Goal: Information Seeking & Learning: Find specific fact

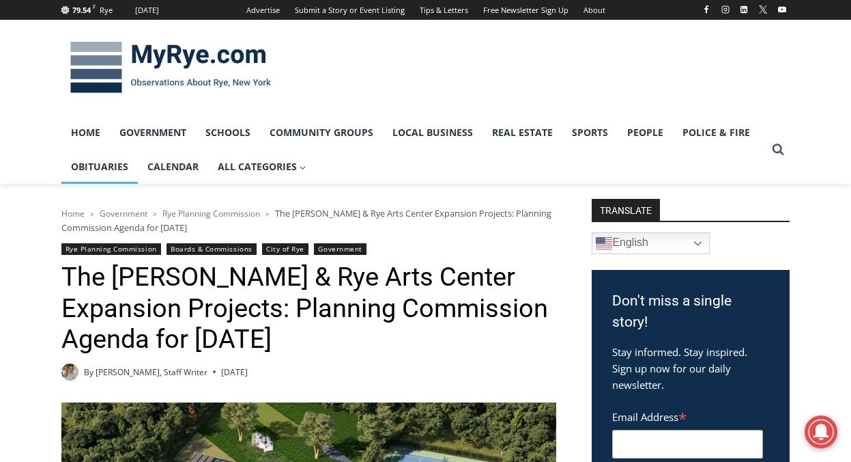
click at [105, 164] on link "Obituaries" at bounding box center [99, 167] width 76 height 34
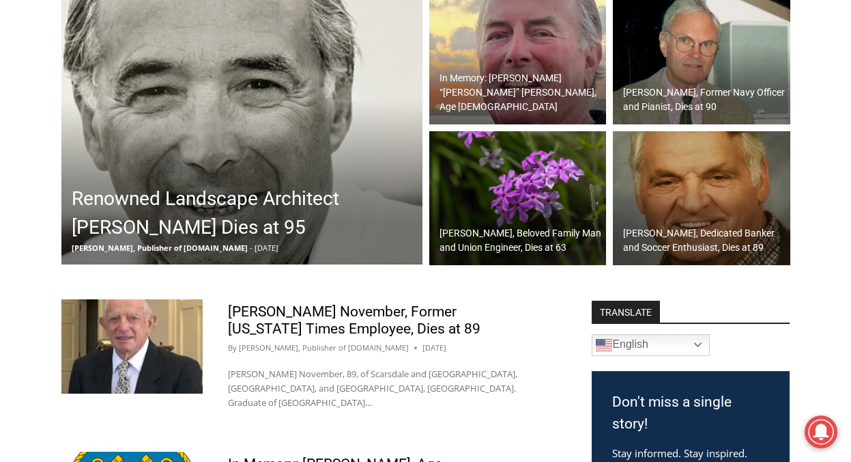
scroll to position [273, 0]
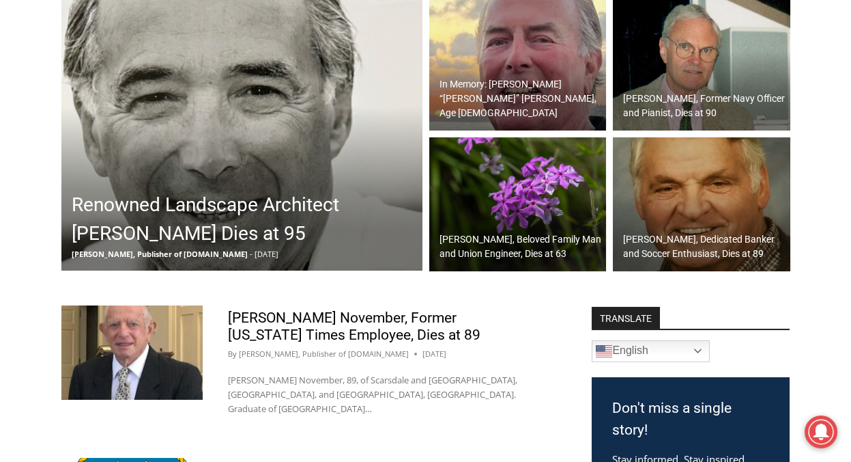
click at [513, 102] on h2 "In Memory: Richard “Dick” Austin Langeloh, Age 76" at bounding box center [522, 98] width 164 height 43
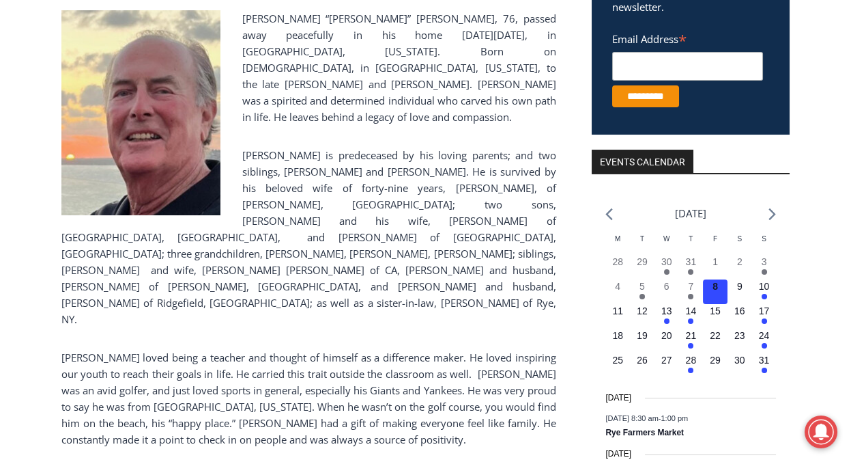
scroll to position [341, 0]
